Goal: Check status: Check status

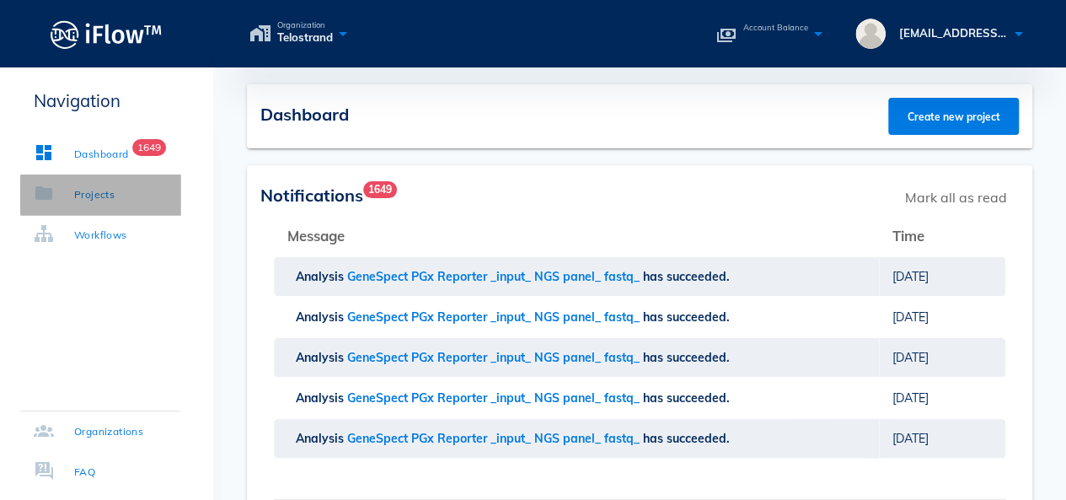
click at [102, 196] on div "Projects" at bounding box center [94, 194] width 40 height 17
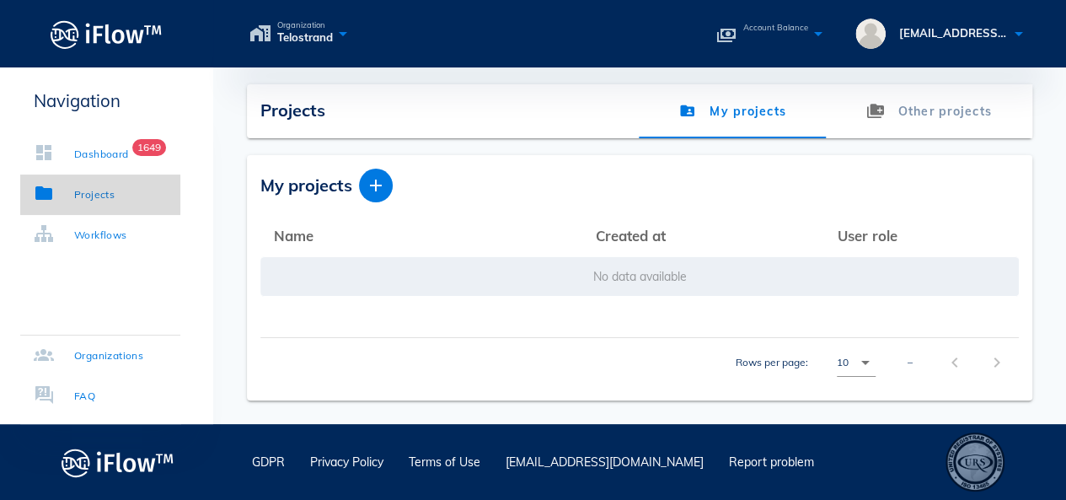
click at [102, 181] on link "Projects" at bounding box center [100, 194] width 160 height 40
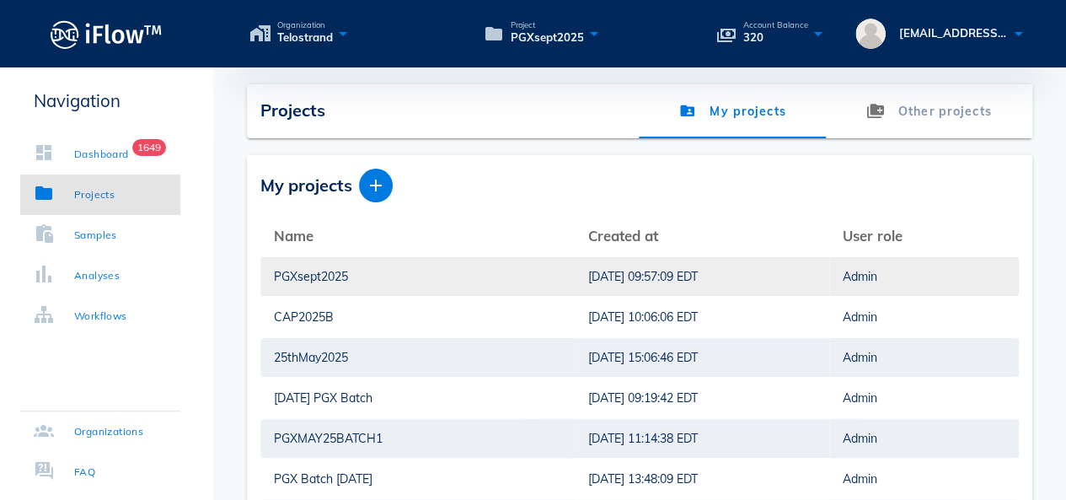
click at [516, 273] on div "PGXsept2025" at bounding box center [417, 276] width 287 height 39
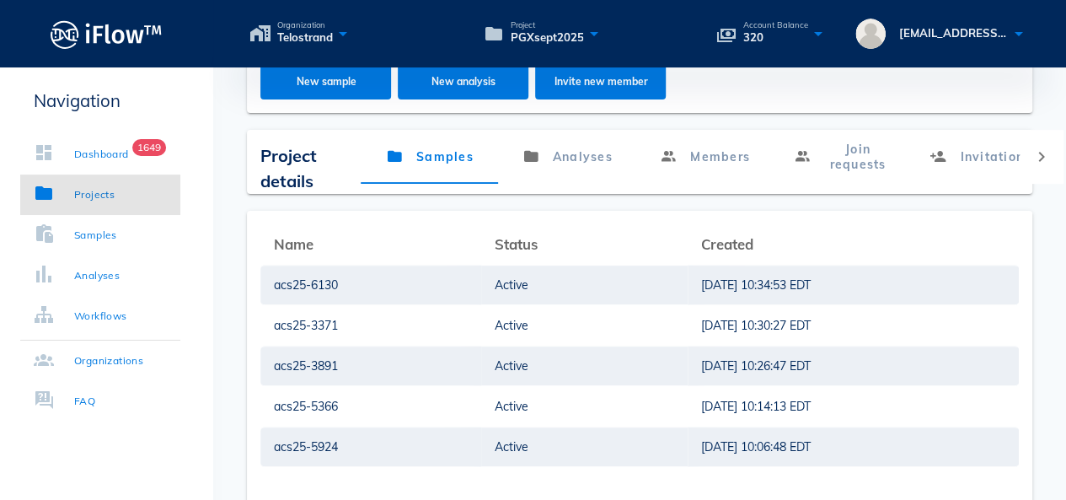
scroll to position [175, 0]
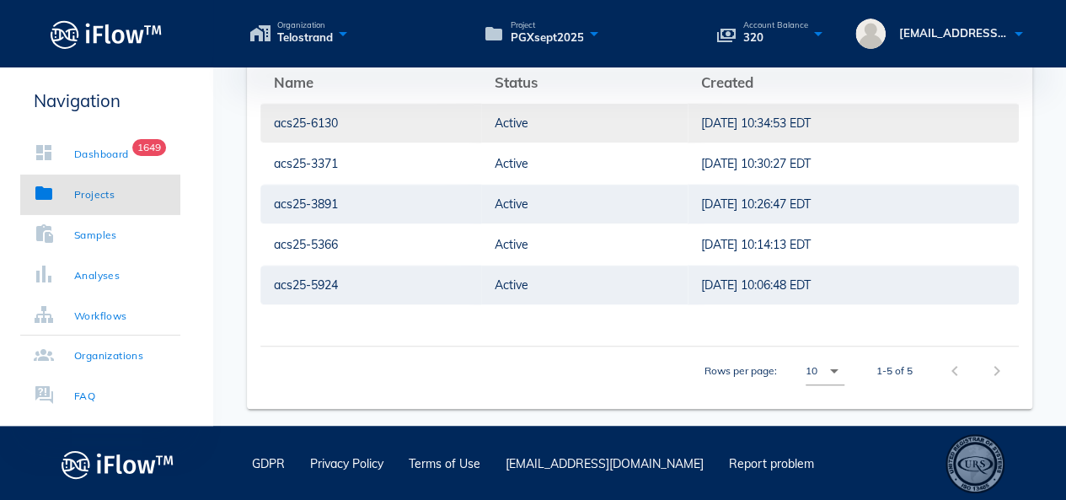
click at [495, 282] on div "Active" at bounding box center [585, 285] width 180 height 39
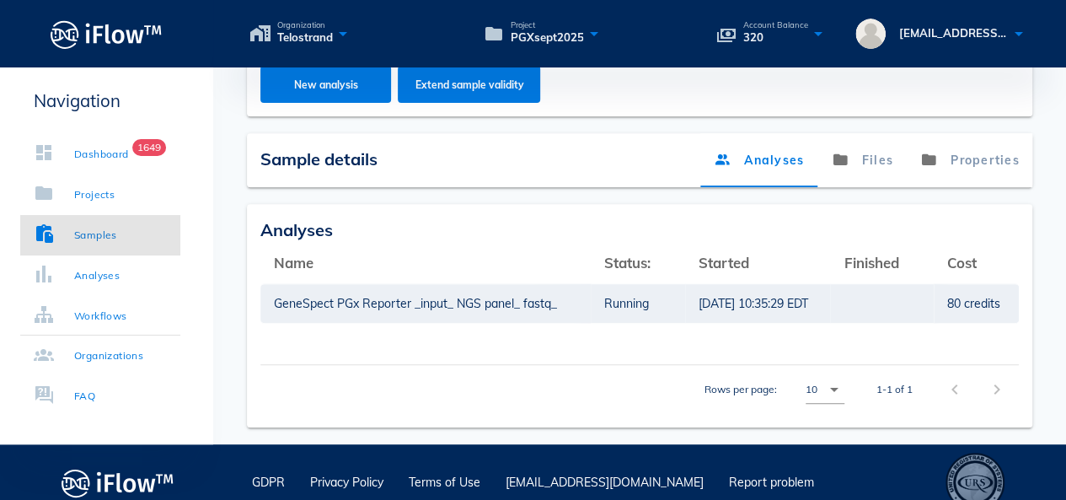
scroll to position [309, 0]
